Goal: Task Accomplishment & Management: Manage account settings

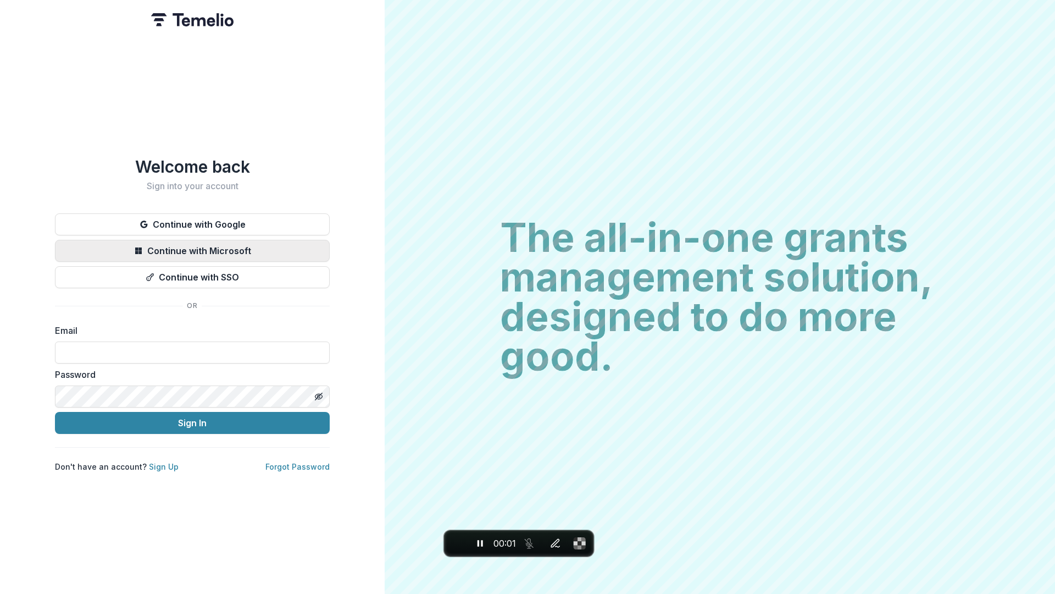
click at [277, 245] on button "Continue with Microsoft" at bounding box center [192, 251] width 275 height 22
click at [278, 249] on button "Continue with Microsoft" at bounding box center [192, 251] width 275 height 22
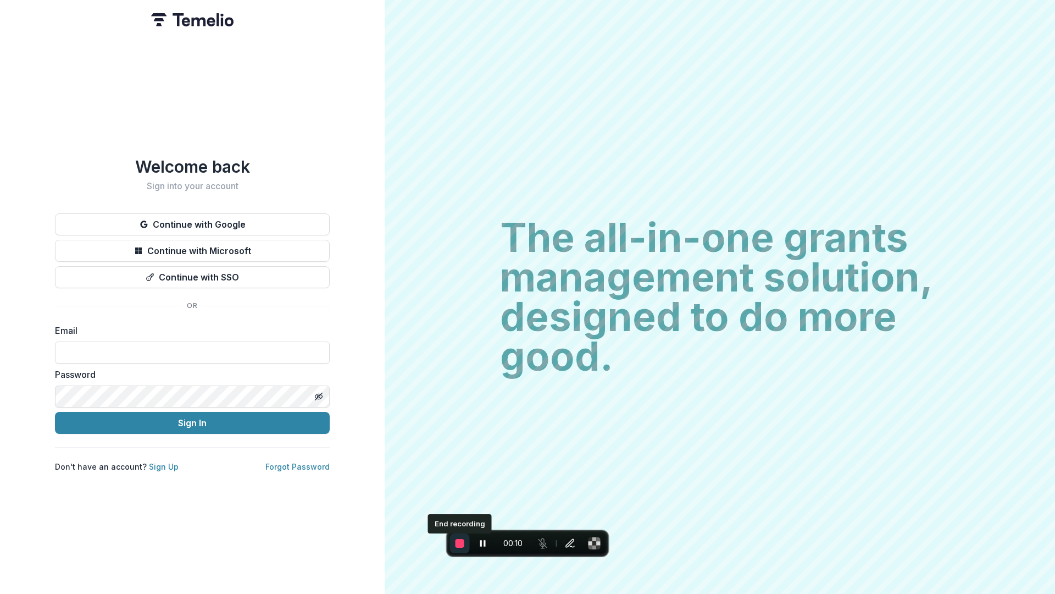
click at [462, 542] on span "End recording" at bounding box center [460, 543] width 9 height 9
